Goal: Entertainment & Leisure: Consume media (video, audio)

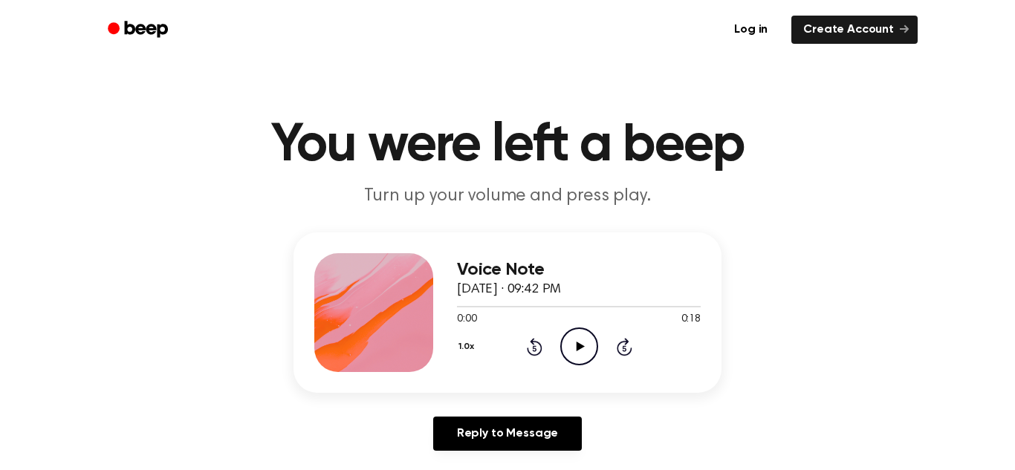
click at [573, 341] on icon "Play Audio" at bounding box center [579, 347] width 38 height 38
click at [570, 365] on icon "Play Audio" at bounding box center [579, 347] width 38 height 38
click at [578, 342] on icon "Play Audio" at bounding box center [579, 347] width 38 height 38
click at [571, 339] on icon "Play Audio" at bounding box center [579, 347] width 38 height 38
